Goal: Communication & Community: Share content

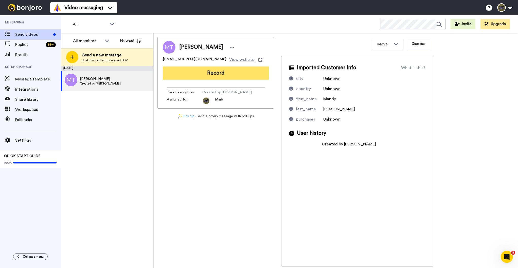
click at [219, 78] on button "Record" at bounding box center [216, 72] width 106 height 13
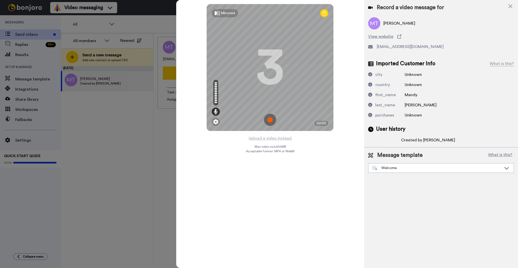
click at [273, 116] on img at bounding box center [270, 120] width 12 height 12
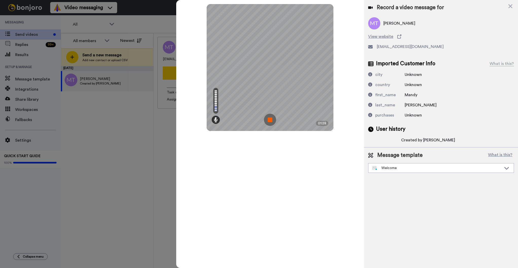
click at [271, 119] on img at bounding box center [270, 120] width 12 height 12
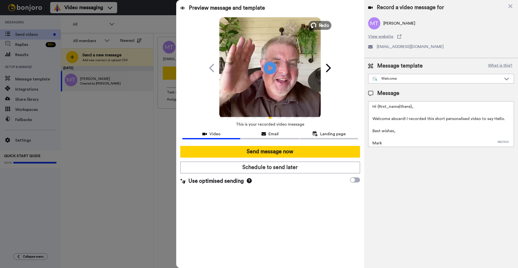
click at [319, 25] on span "Redo" at bounding box center [324, 25] width 11 height 7
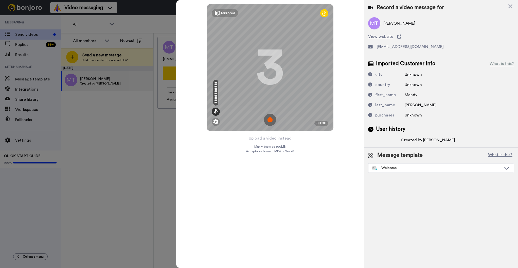
click at [271, 120] on img at bounding box center [270, 120] width 12 height 12
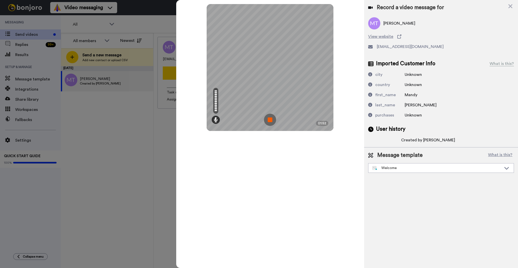
click at [269, 120] on img at bounding box center [270, 120] width 12 height 12
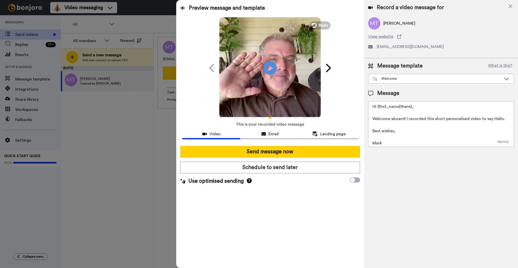
click at [269, 59] on icon "Play/Pause" at bounding box center [270, 68] width 13 height 24
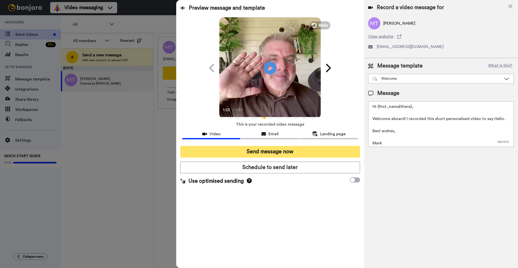
click at [255, 154] on button "Send message now" at bounding box center [270, 152] width 180 height 12
